Goal: Task Accomplishment & Management: Manage account settings

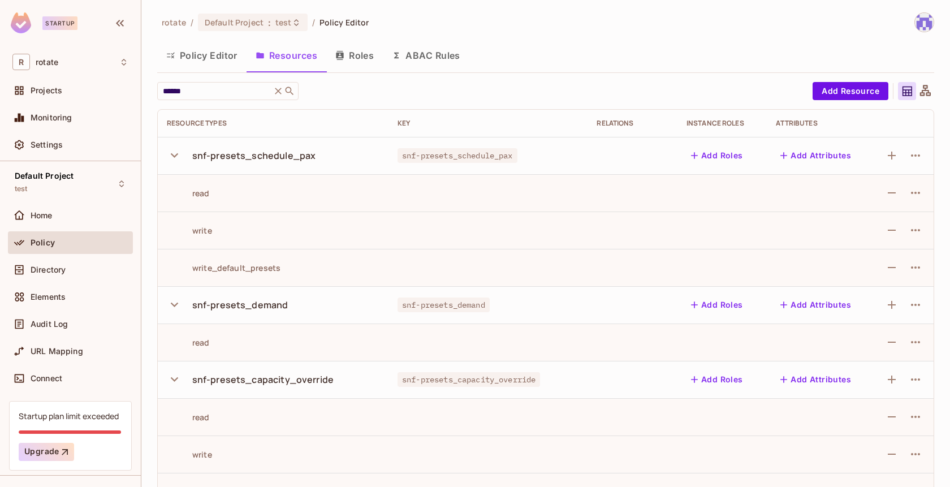
scroll to position [516, 0]
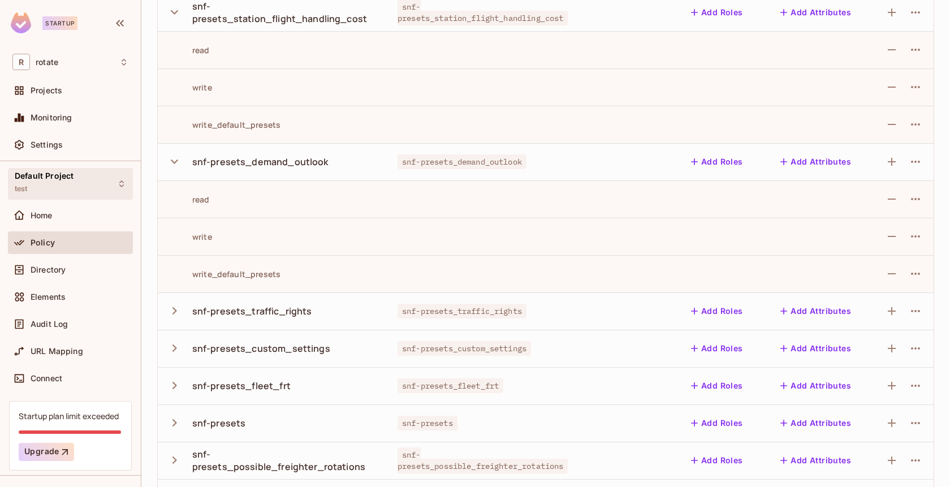
click at [97, 185] on div "Default Project test" at bounding box center [70, 183] width 125 height 31
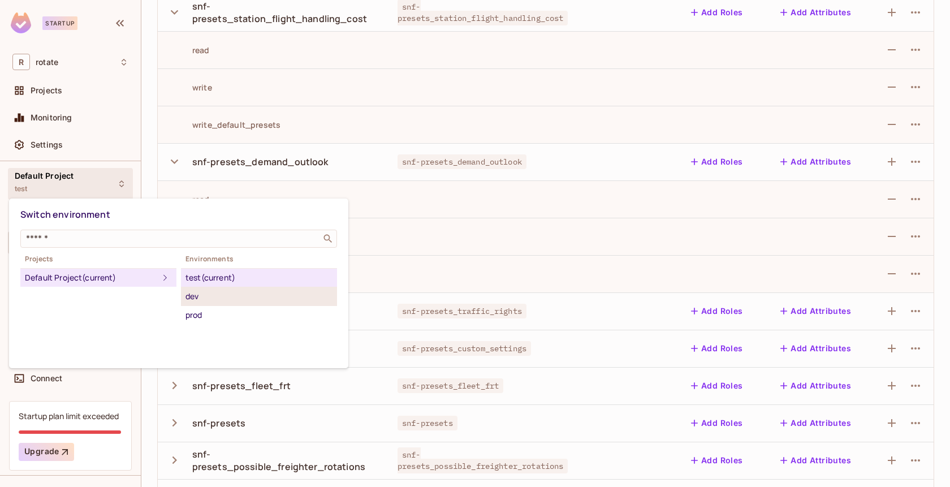
click at [231, 293] on div "dev" at bounding box center [259, 297] width 147 height 14
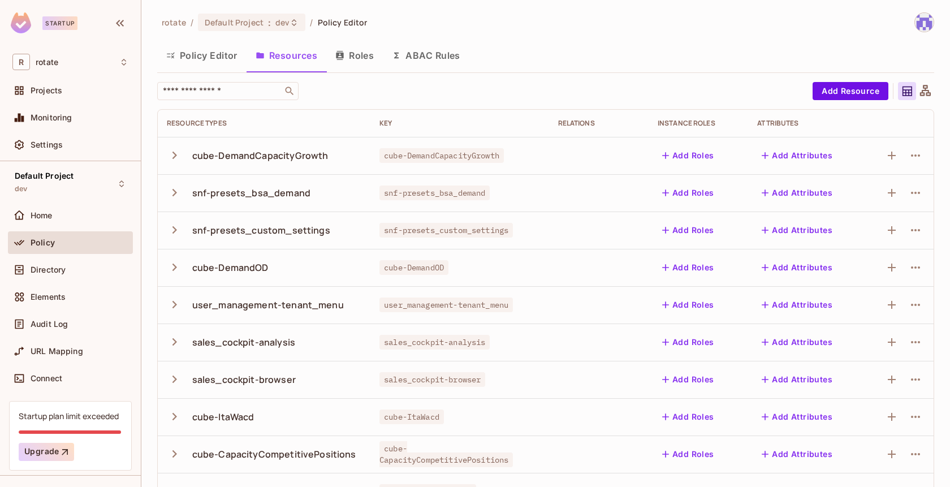
click at [360, 59] on button "Roles" at bounding box center [354, 55] width 57 height 28
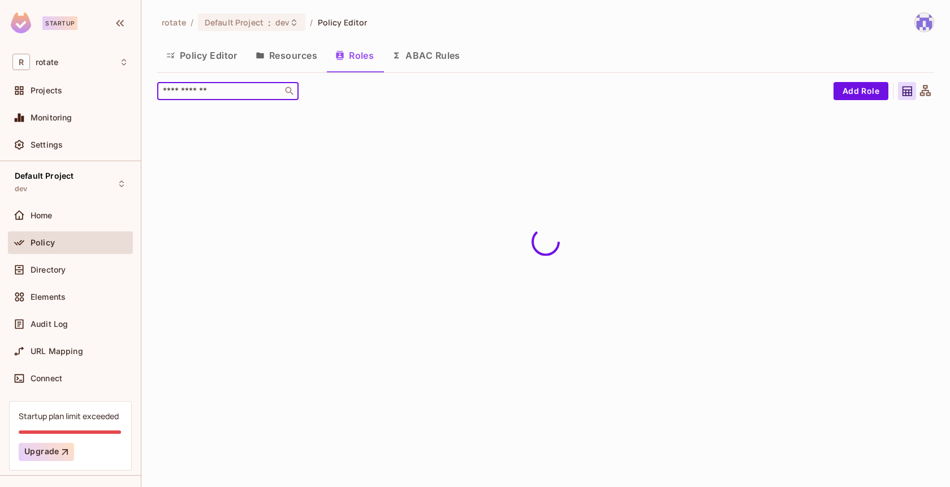
click at [219, 87] on input "text" at bounding box center [220, 90] width 119 height 11
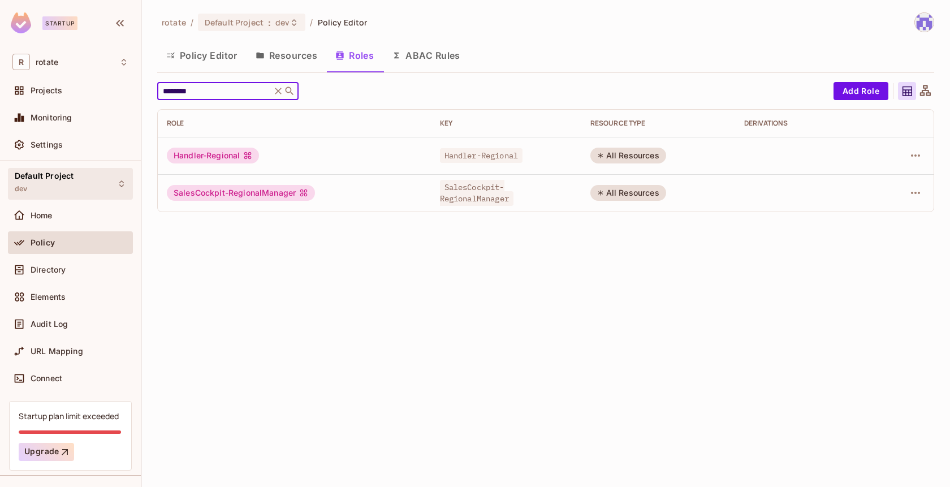
type input "********"
click at [88, 191] on div "Default Project dev" at bounding box center [70, 183] width 125 height 31
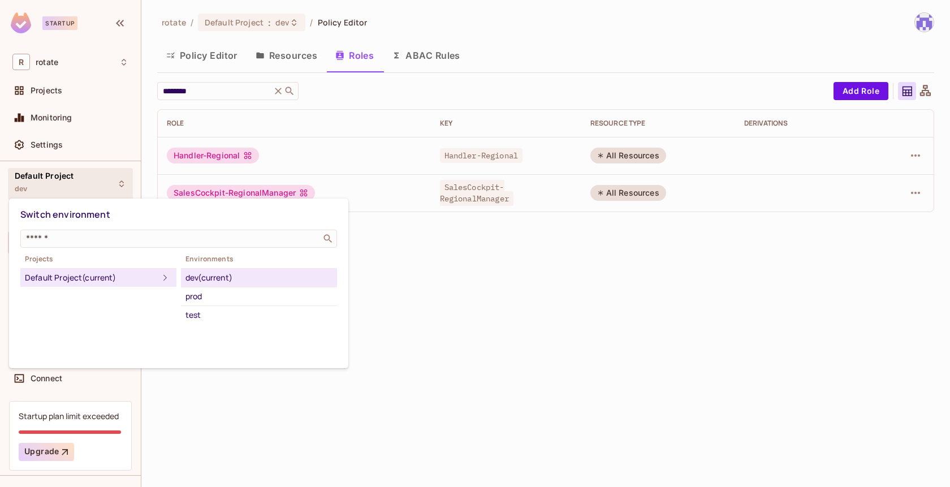
click at [490, 248] on div at bounding box center [475, 243] width 950 height 487
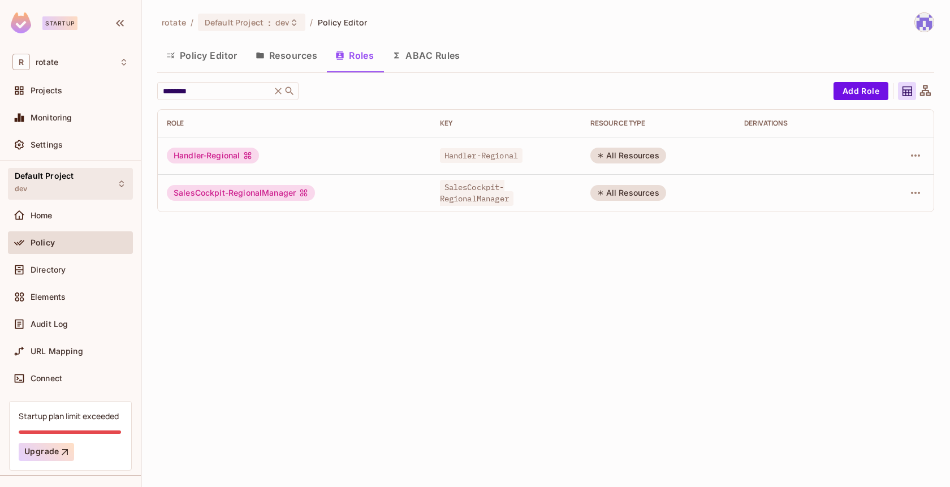
click at [70, 182] on div "Default Project dev" at bounding box center [44, 183] width 59 height 24
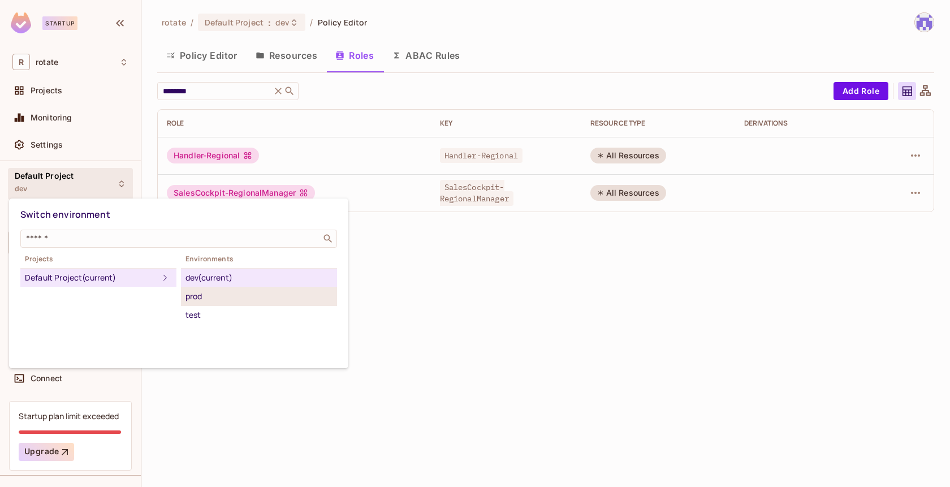
click at [257, 294] on div "prod" at bounding box center [259, 297] width 147 height 14
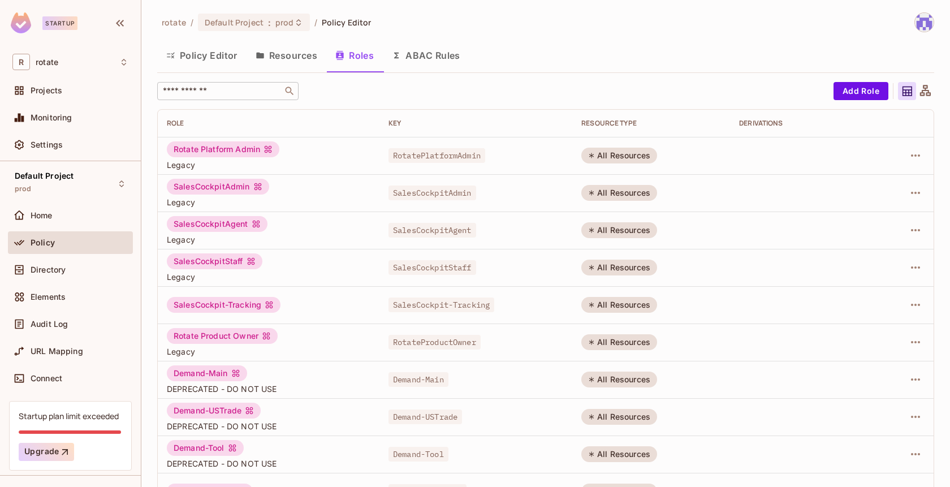
click at [219, 96] on div "​" at bounding box center [227, 91] width 141 height 18
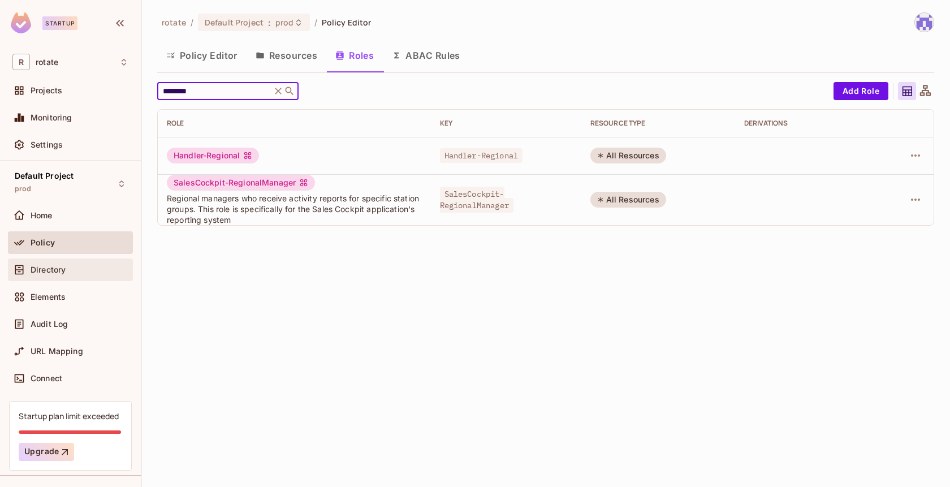
type input "********"
click at [68, 271] on div "Directory" at bounding box center [80, 269] width 98 height 9
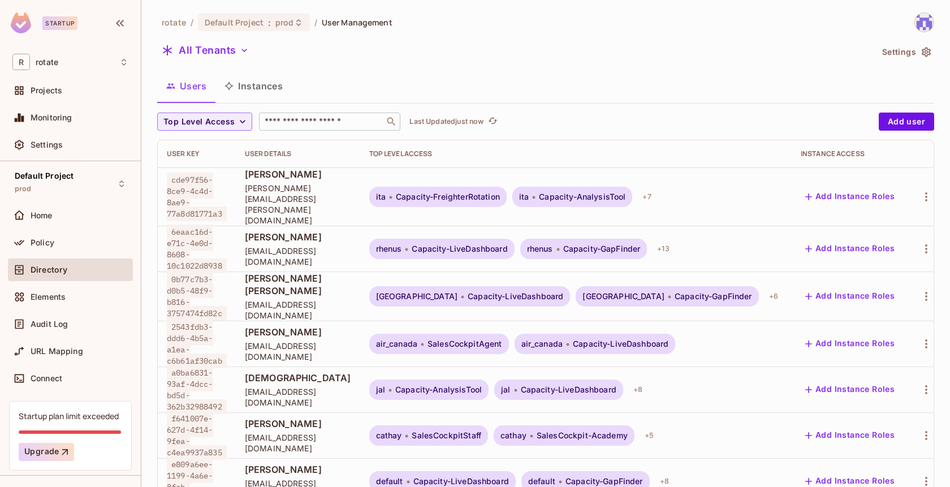
click at [312, 119] on input "text" at bounding box center [321, 121] width 119 height 11
type input "********"
click at [212, 122] on span "Top Level Access" at bounding box center [198, 122] width 71 height 14
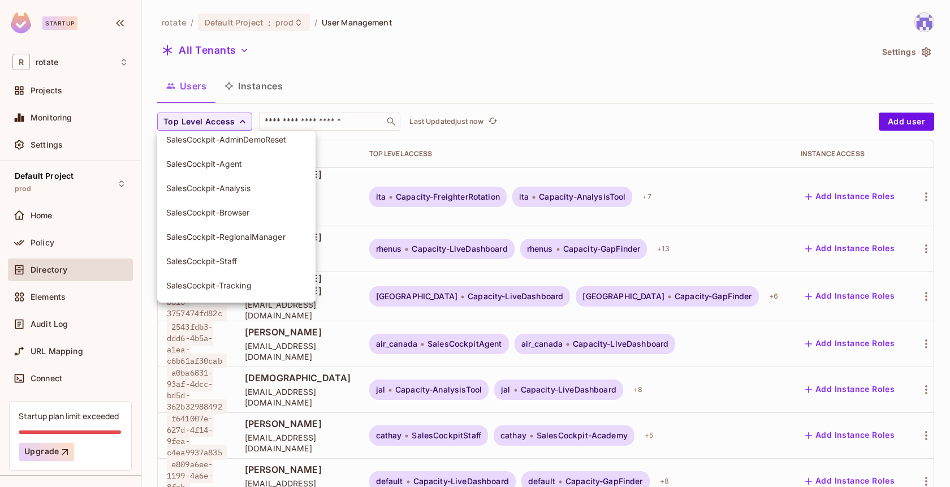
scroll to position [896, 0]
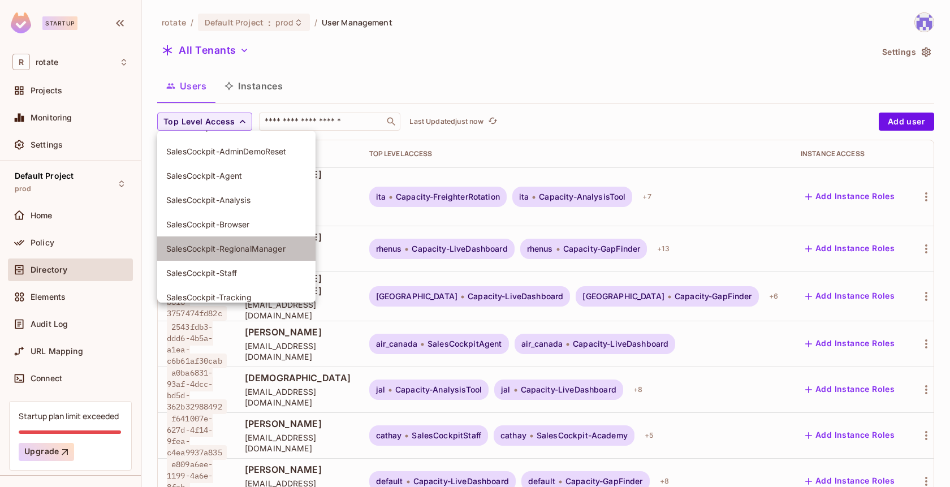
click at [258, 254] on li "SalesCockpit-RegionalManager" at bounding box center [236, 248] width 158 height 24
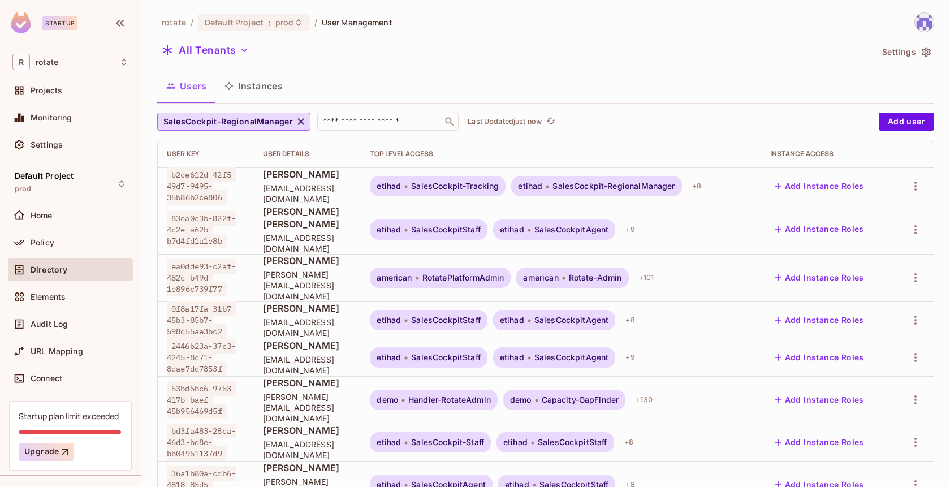
scroll to position [78, 0]
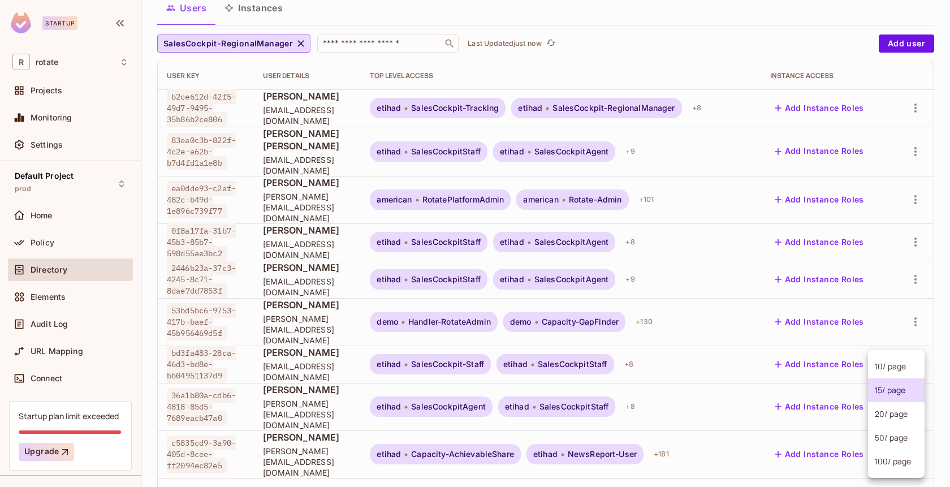
click at [902, 447] on body "Startup R rotate Projects Monitoring Settings Default Project prod Home Policy …" at bounding box center [475, 243] width 950 height 487
click at [905, 419] on li "20 / page" at bounding box center [896, 414] width 57 height 24
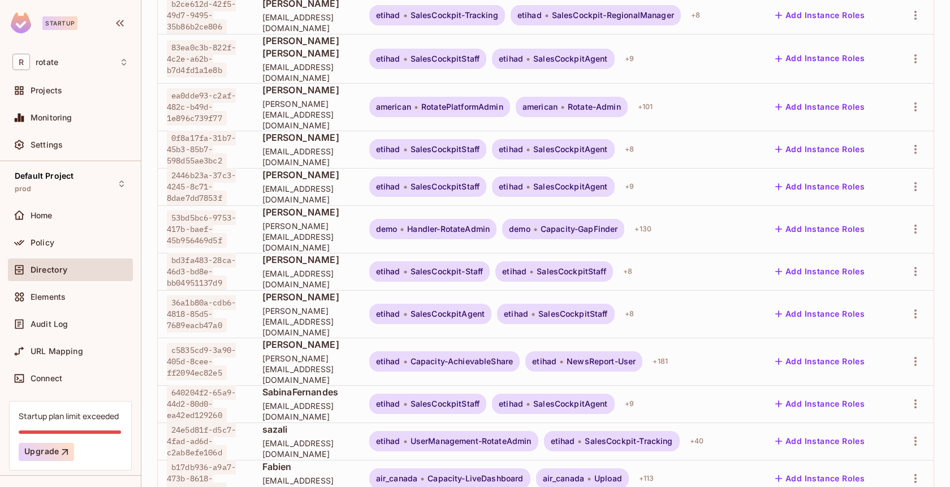
scroll to position [86, 0]
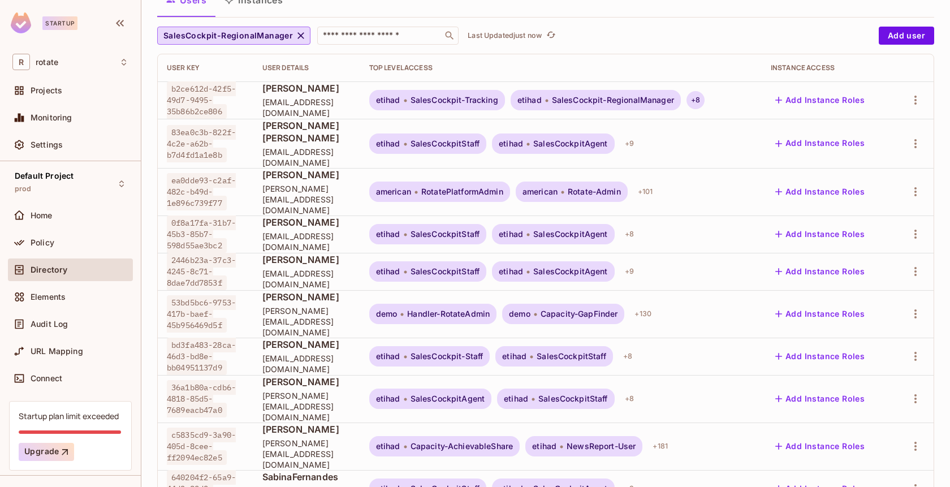
click at [705, 97] on div "+ 8" at bounding box center [696, 100] width 18 height 18
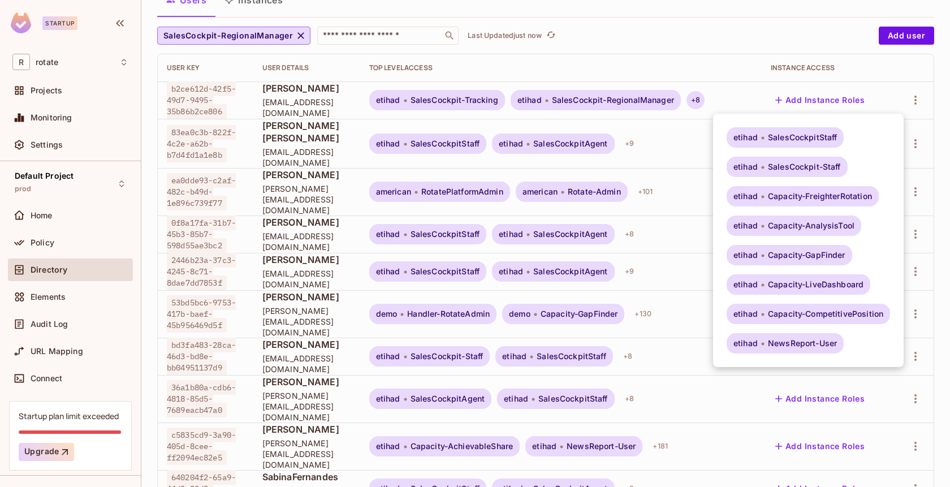
click at [693, 133] on div at bounding box center [475, 243] width 950 height 487
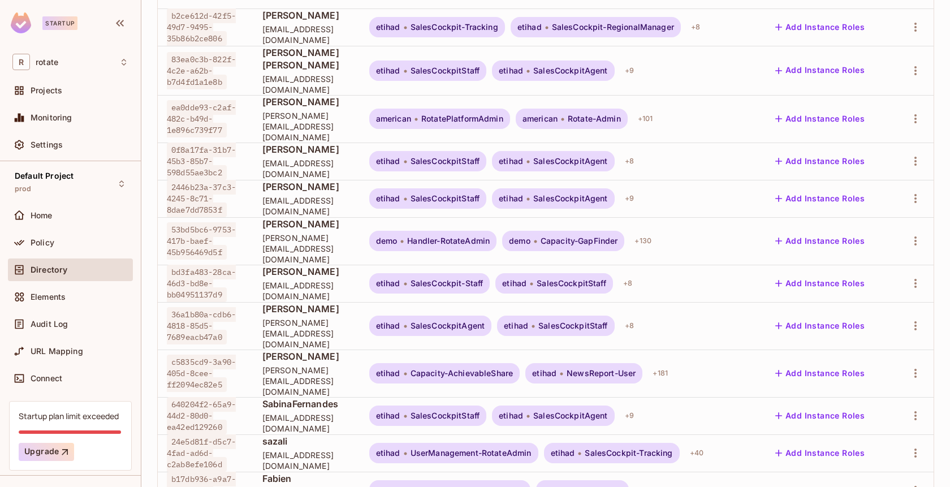
scroll to position [227, 0]
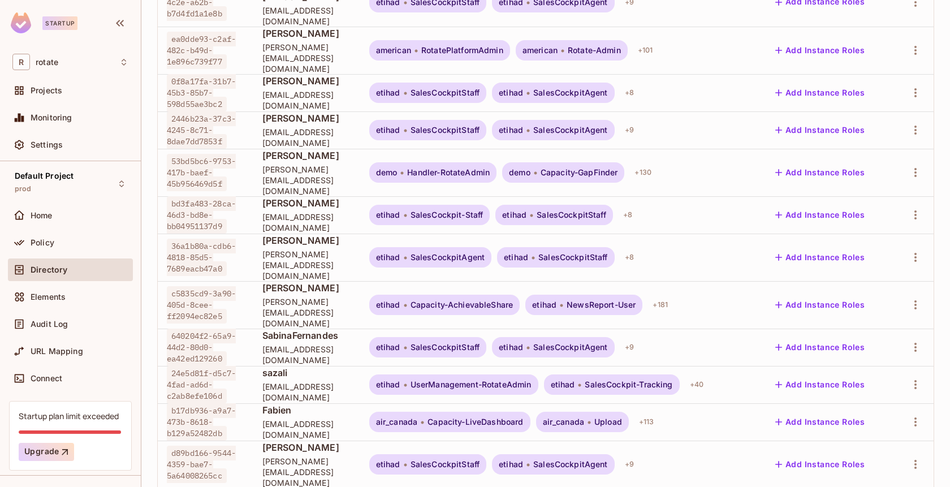
click at [92, 268] on div "Directory" at bounding box center [80, 269] width 98 height 9
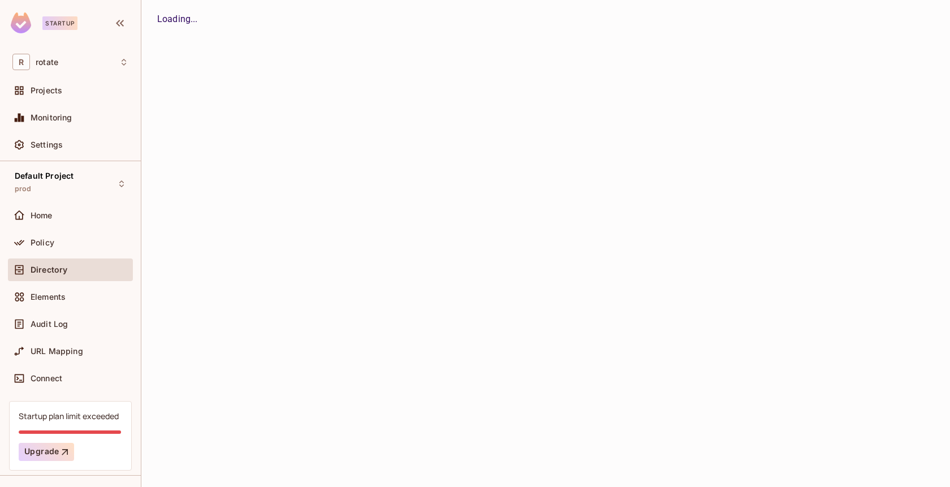
scroll to position [0, 0]
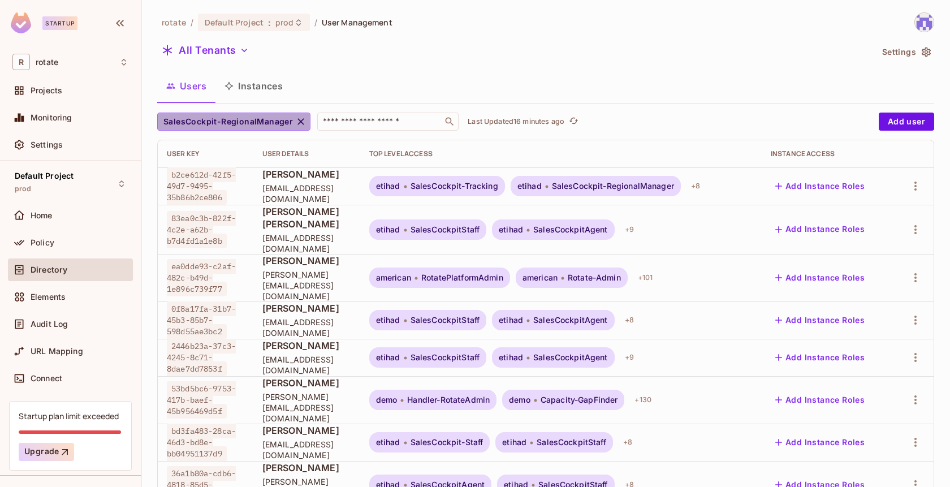
click at [302, 119] on icon "button" at bounding box center [300, 121] width 11 height 11
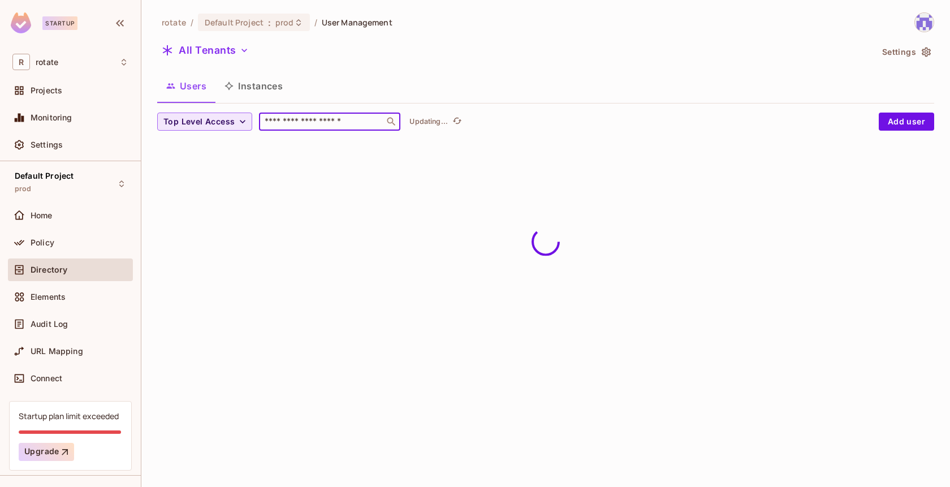
click at [302, 124] on input "text" at bounding box center [321, 121] width 119 height 11
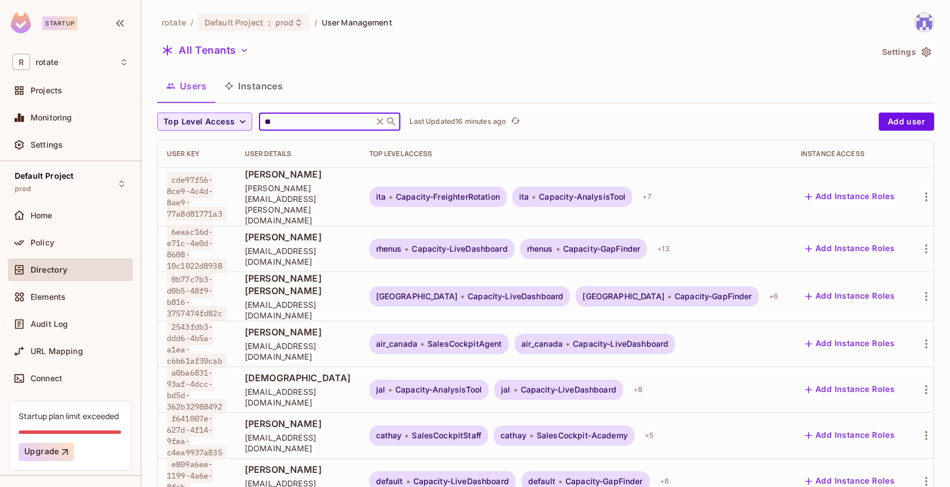
type input "*"
click at [208, 123] on span "Top Level Access" at bounding box center [198, 122] width 71 height 14
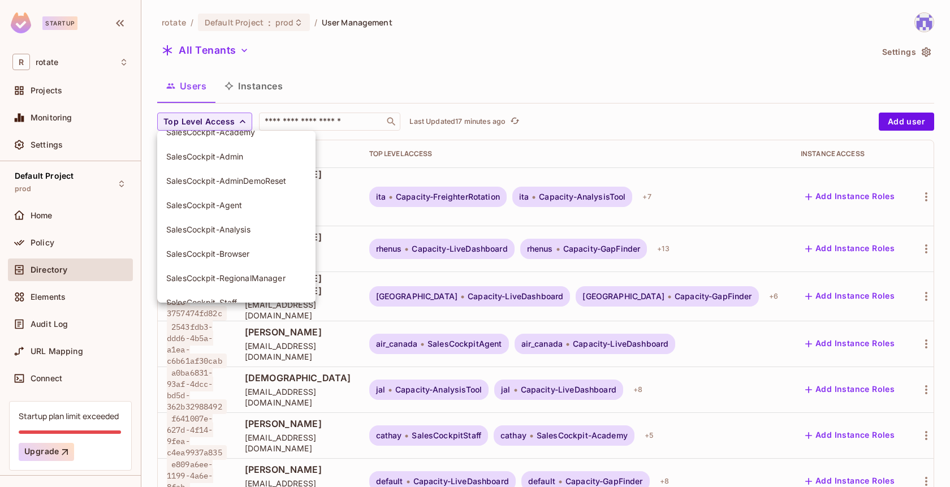
scroll to position [877, 0]
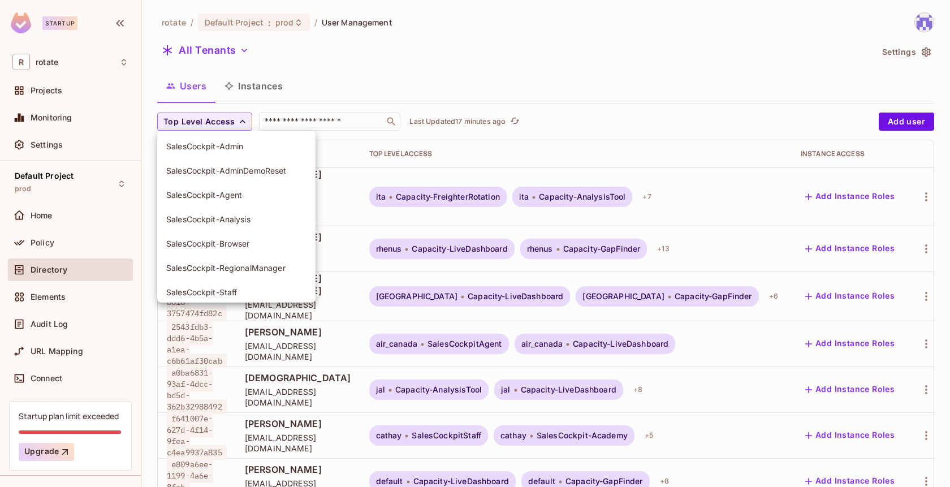
click at [240, 199] on span "SalesCockpit-Agent" at bounding box center [236, 194] width 140 height 11
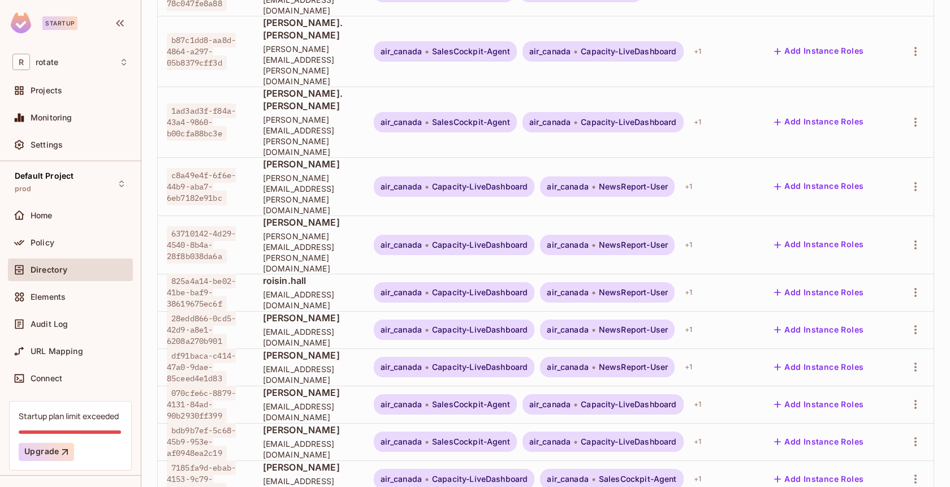
scroll to position [240, 0]
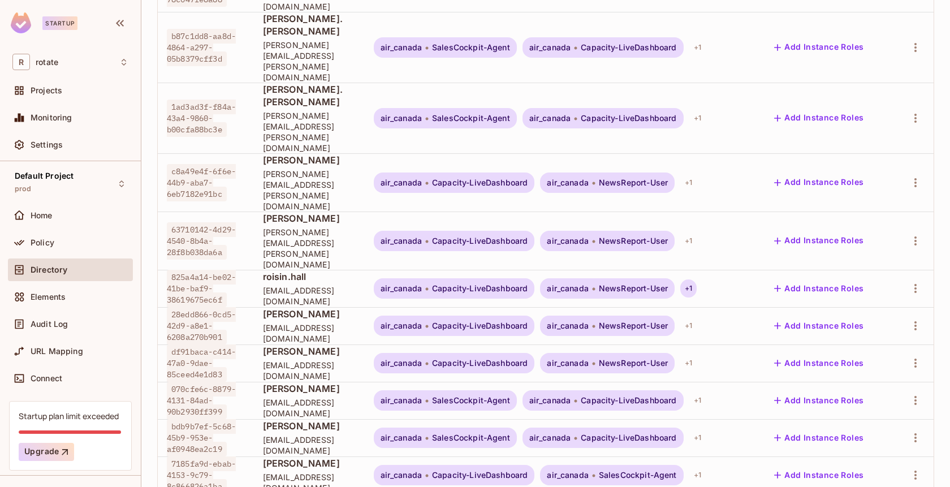
click at [697, 279] on div "+ 1" at bounding box center [688, 288] width 16 height 18
click at [728, 209] on div at bounding box center [475, 243] width 950 height 487
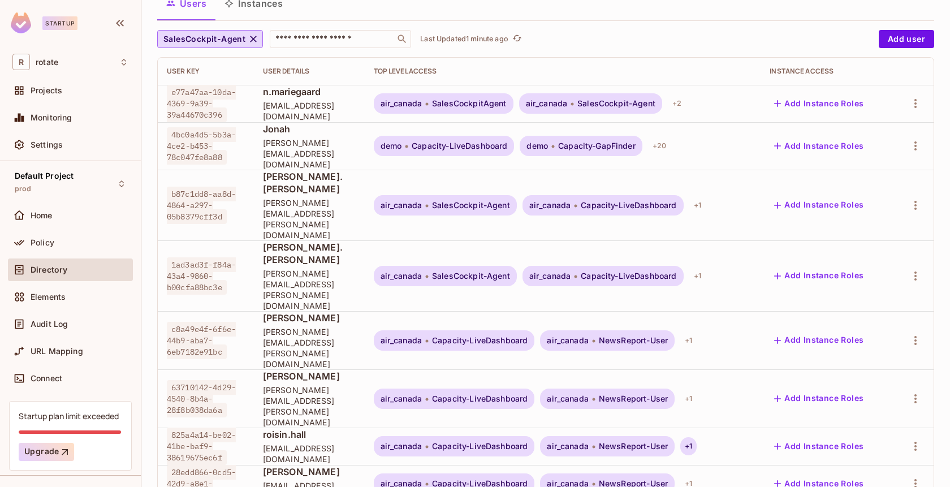
scroll to position [0, 0]
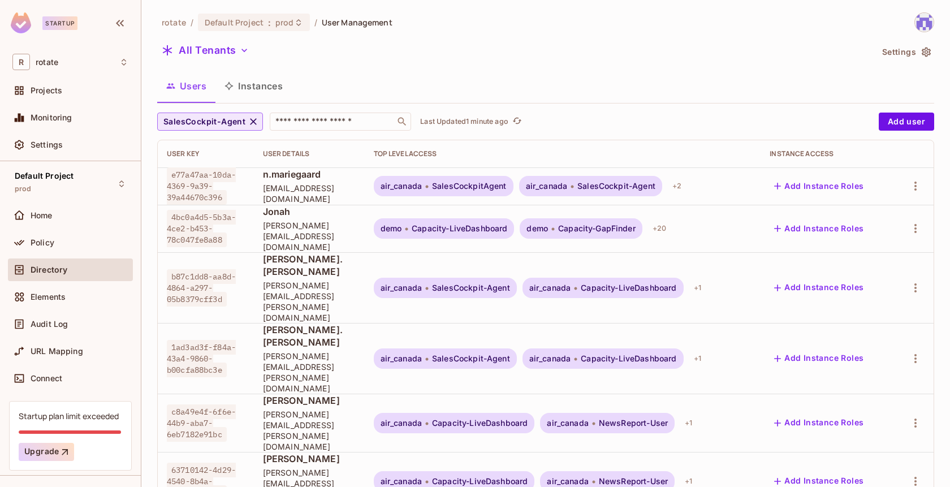
click at [223, 128] on button "SalesCockpit-Agent" at bounding box center [210, 122] width 106 height 18
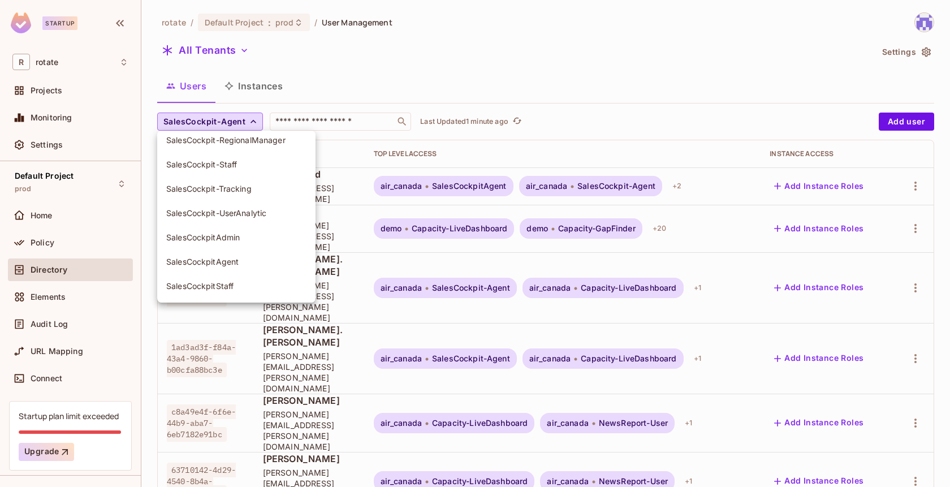
scroll to position [1021, 0]
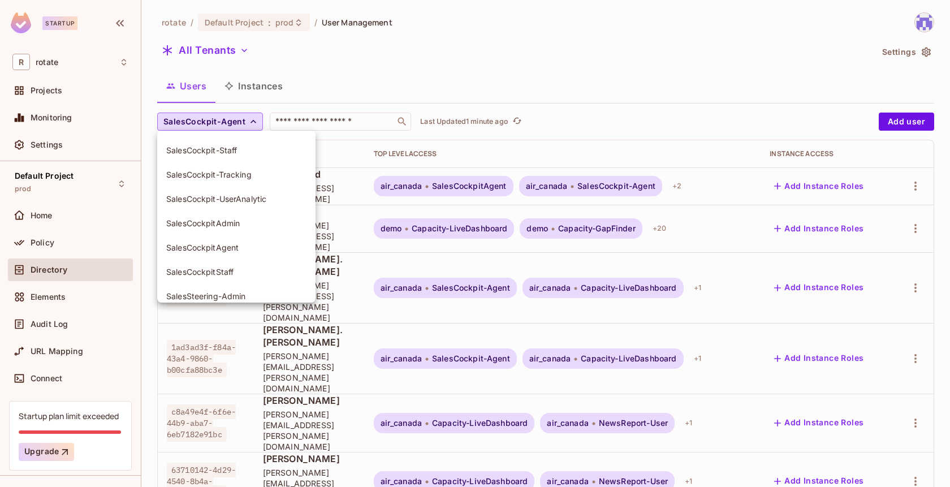
click at [252, 245] on span "SalesCockpitAgent" at bounding box center [236, 247] width 140 height 11
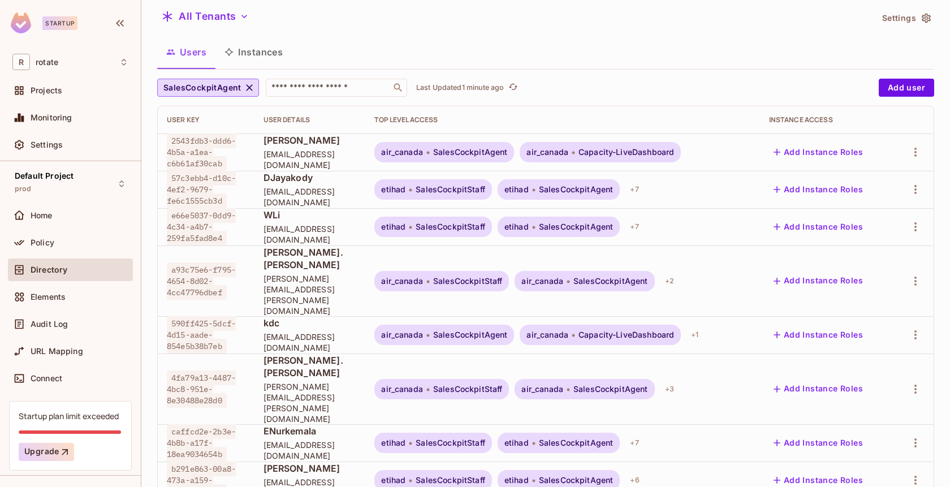
scroll to position [0, 0]
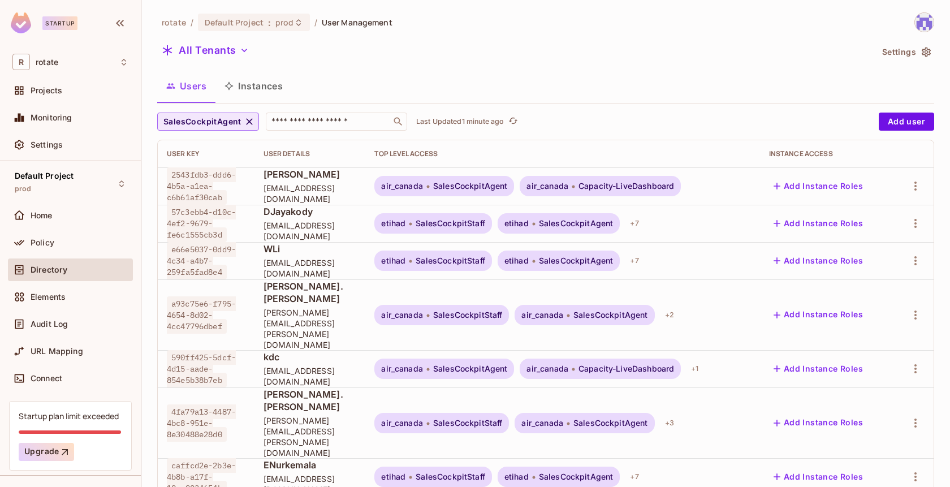
click at [213, 124] on span "SalesCockpitAgent" at bounding box center [202, 122] width 78 height 14
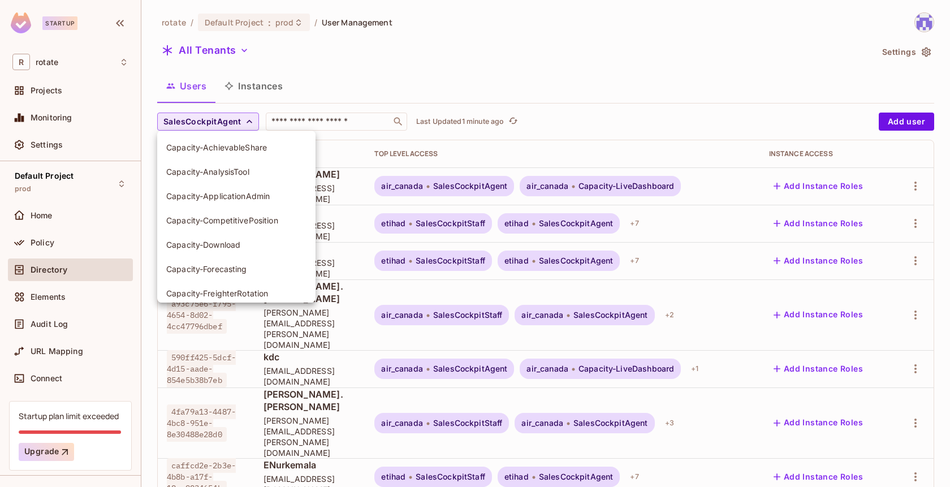
scroll to position [1050, 0]
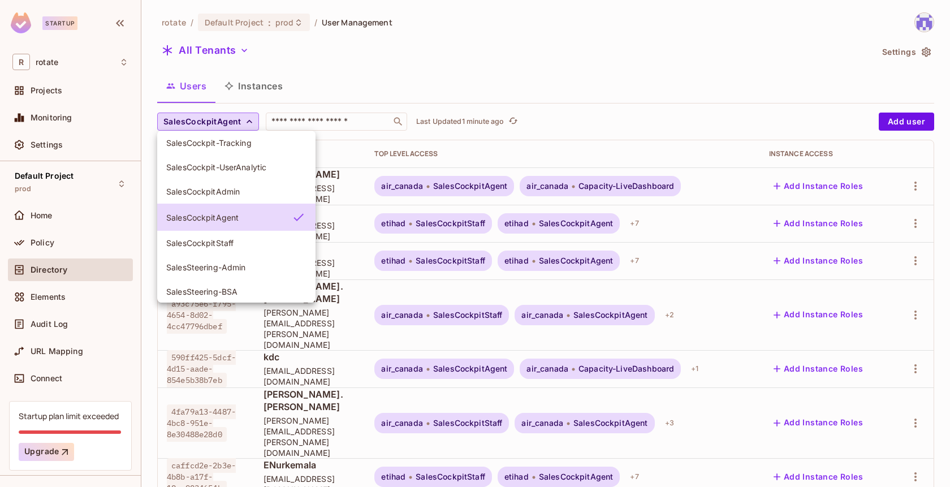
click at [239, 248] on li "SalesCockpitStaff" at bounding box center [236, 243] width 158 height 24
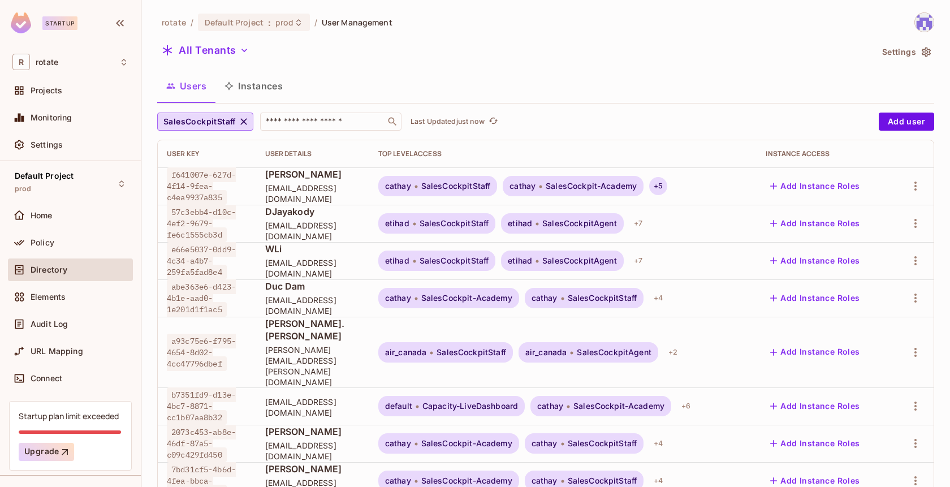
click at [667, 190] on div "+ 5" at bounding box center [658, 186] width 18 height 18
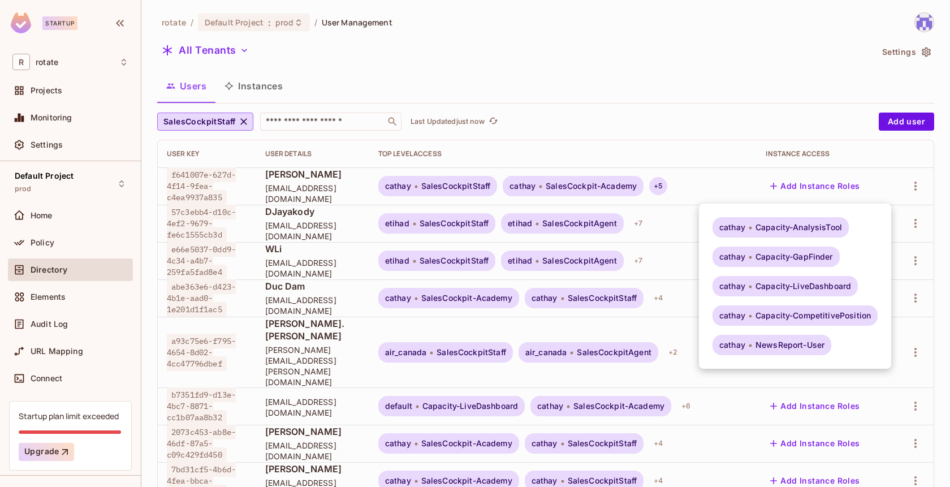
click at [213, 120] on div at bounding box center [475, 243] width 950 height 487
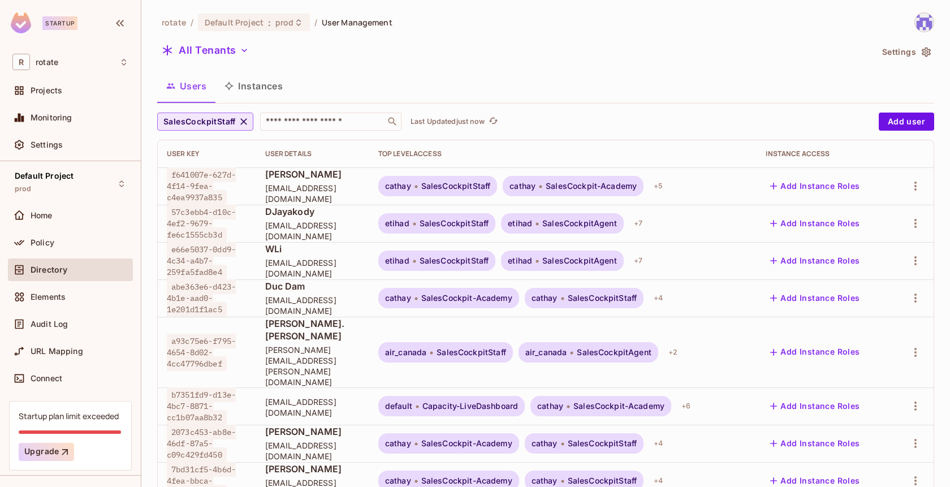
click at [188, 120] on span "SalesCockpitStaff" at bounding box center [199, 122] width 72 height 14
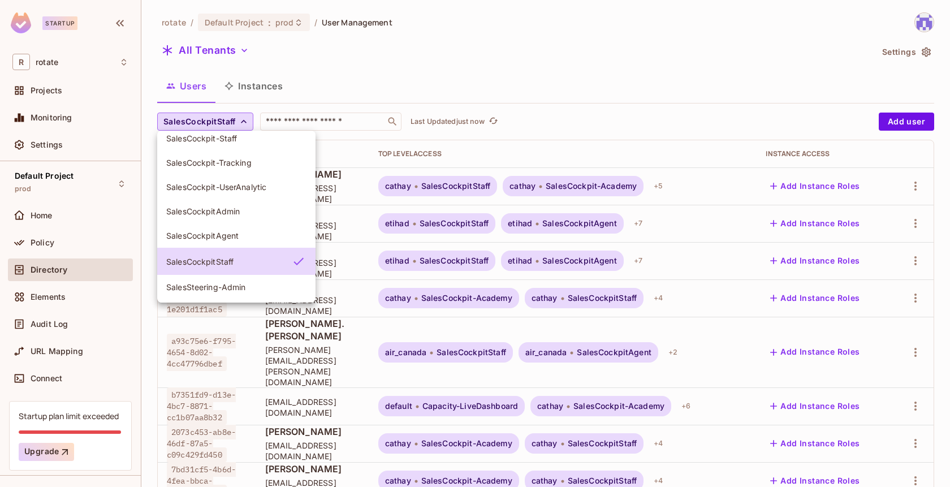
scroll to position [1028, 0]
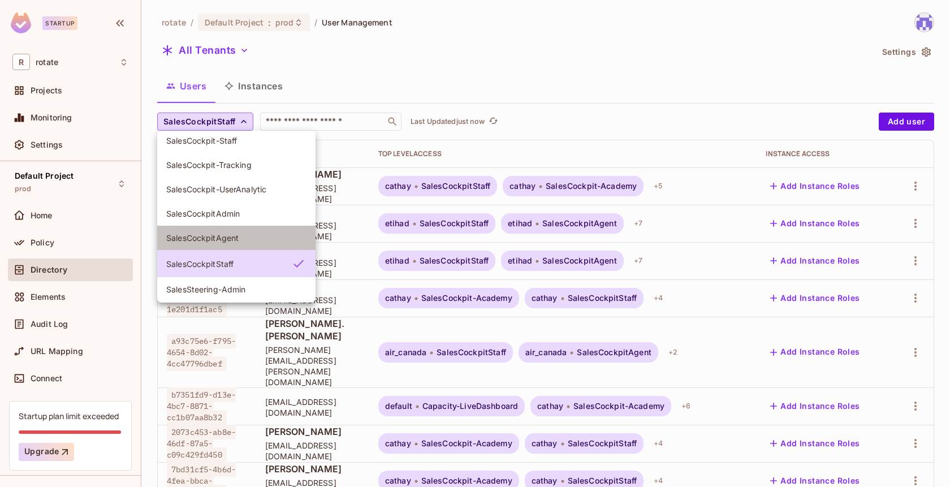
click at [256, 235] on span "SalesCockpitAgent" at bounding box center [236, 237] width 140 height 11
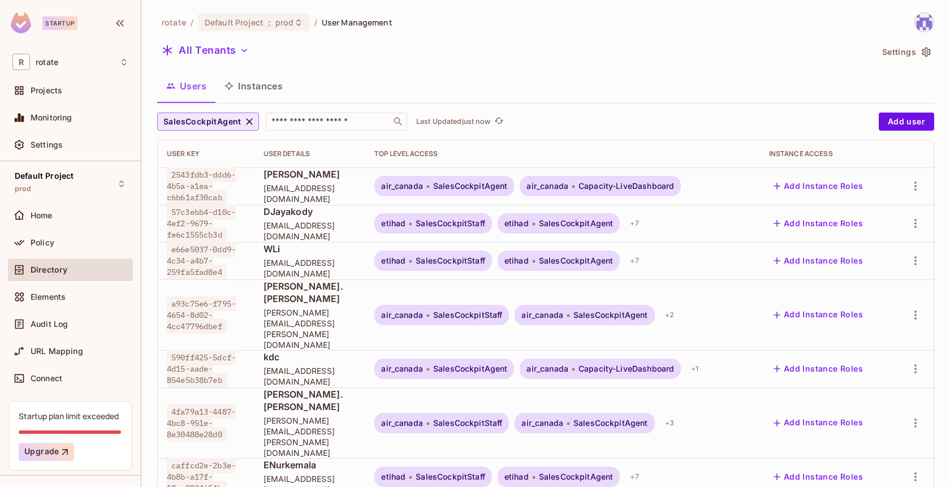
click at [195, 124] on span "SalesCockpitAgent" at bounding box center [202, 122] width 78 height 14
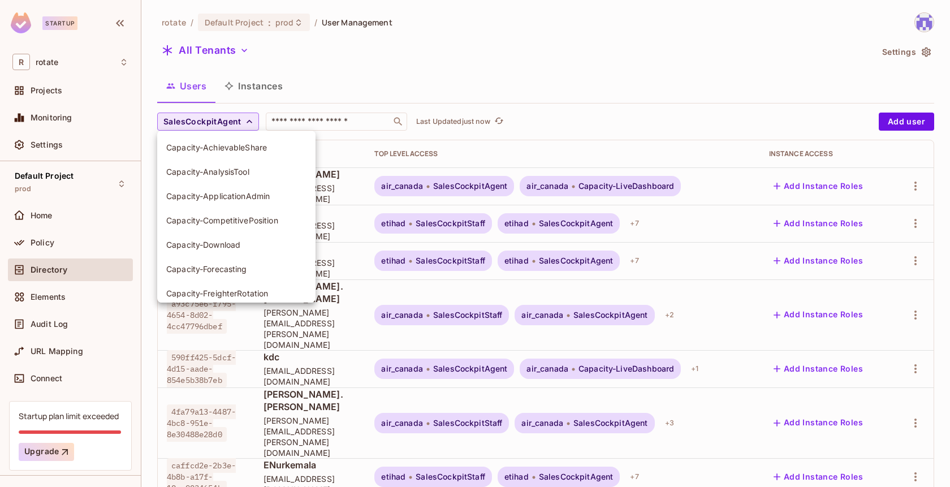
scroll to position [1050, 0]
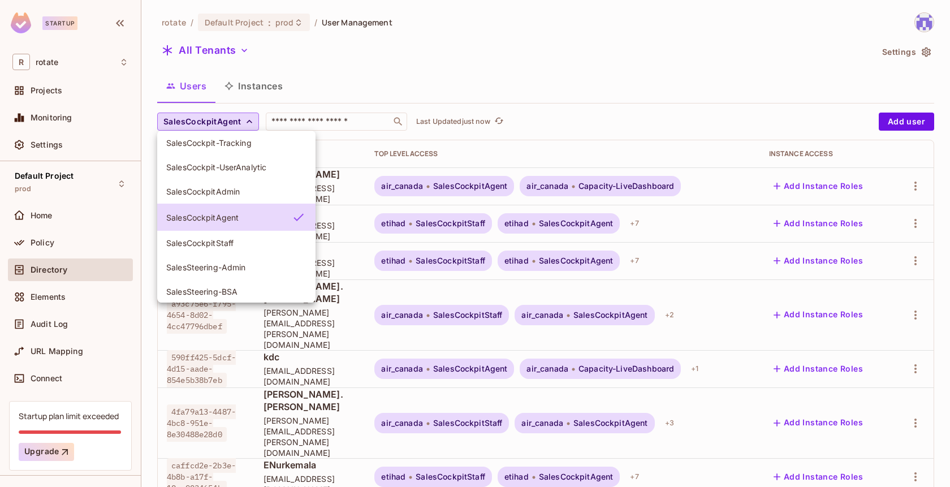
click at [256, 193] on span "SalesCockpitAdmin" at bounding box center [236, 191] width 140 height 11
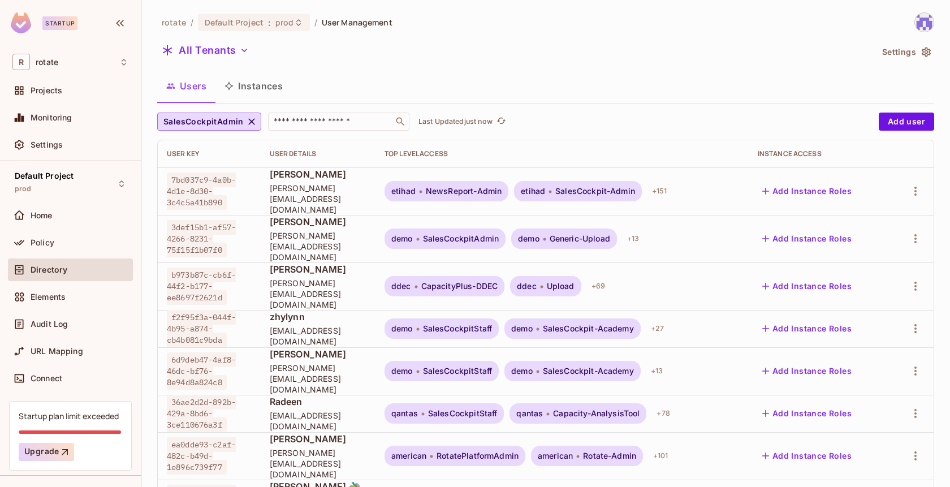
scroll to position [41, 0]
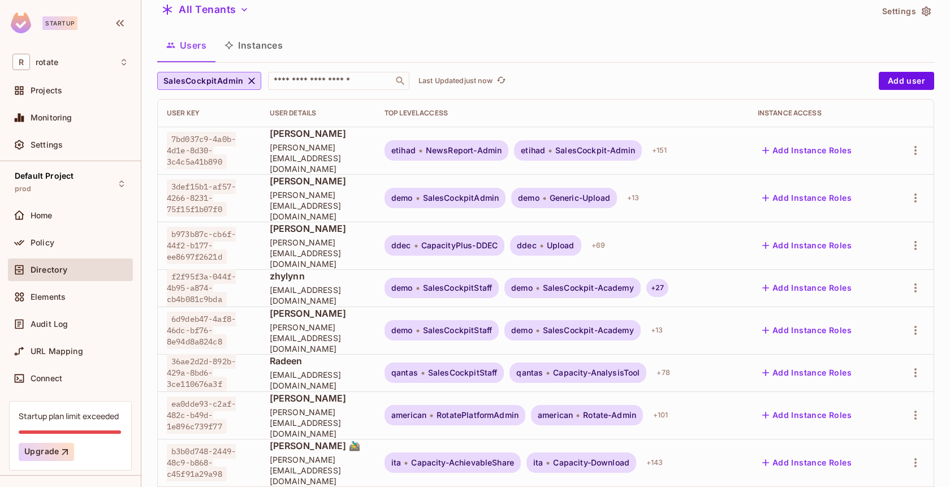
click at [668, 279] on div "+ 27" at bounding box center [657, 288] width 22 height 18
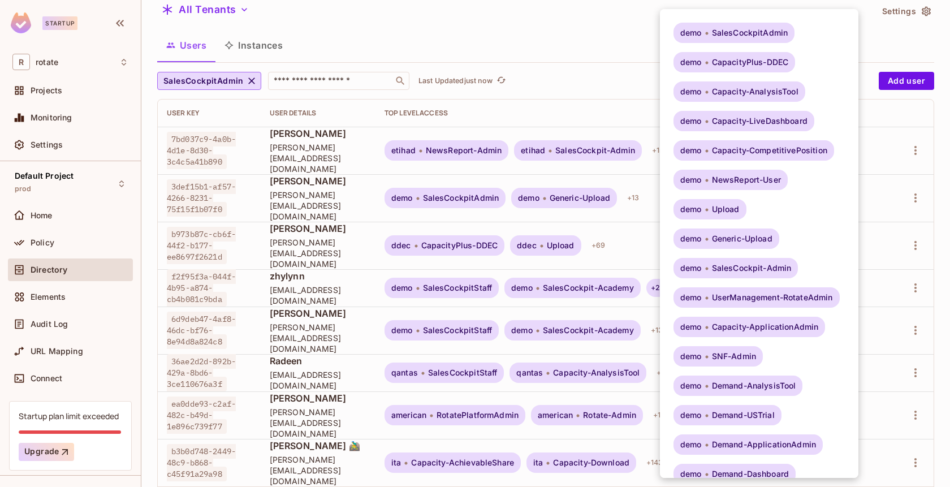
click at [631, 253] on div at bounding box center [475, 243] width 950 height 487
